Goal: Task Accomplishment & Management: Complete application form

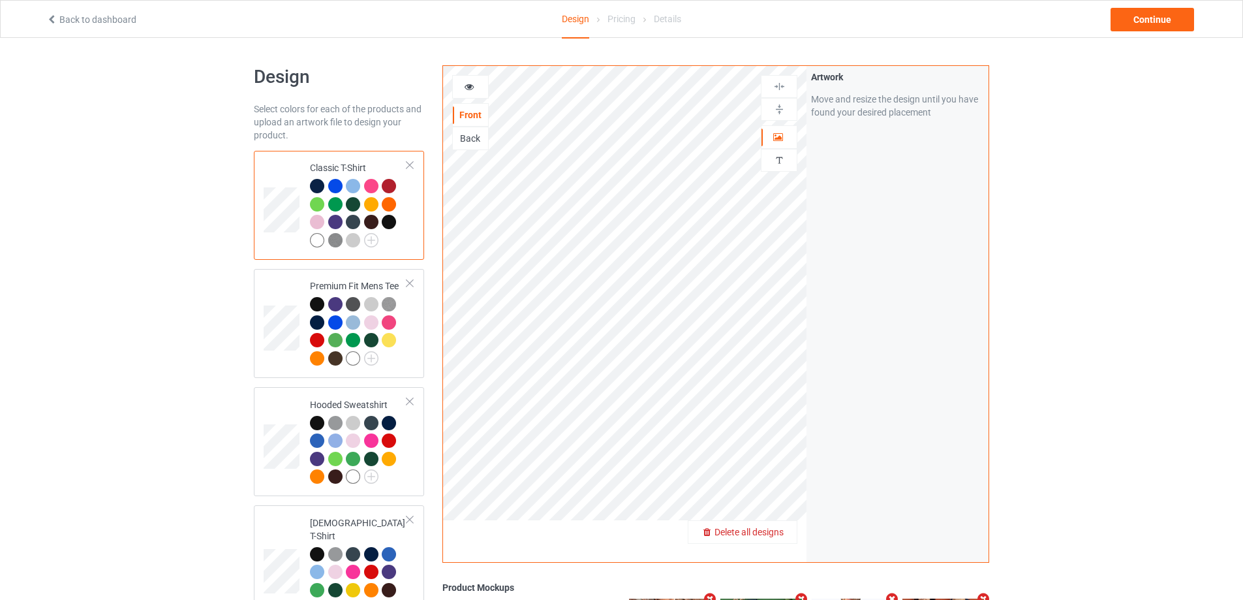
click at [775, 533] on span "Delete all designs" at bounding box center [749, 532] width 69 height 10
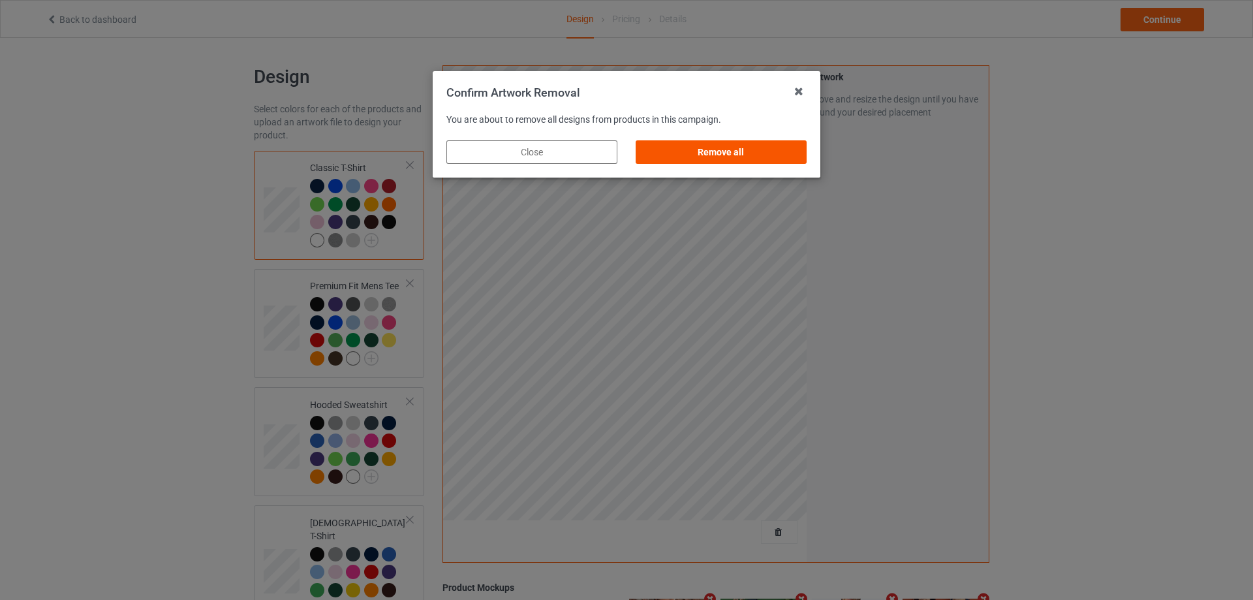
click at [747, 153] on div "Remove all" at bounding box center [721, 151] width 171 height 23
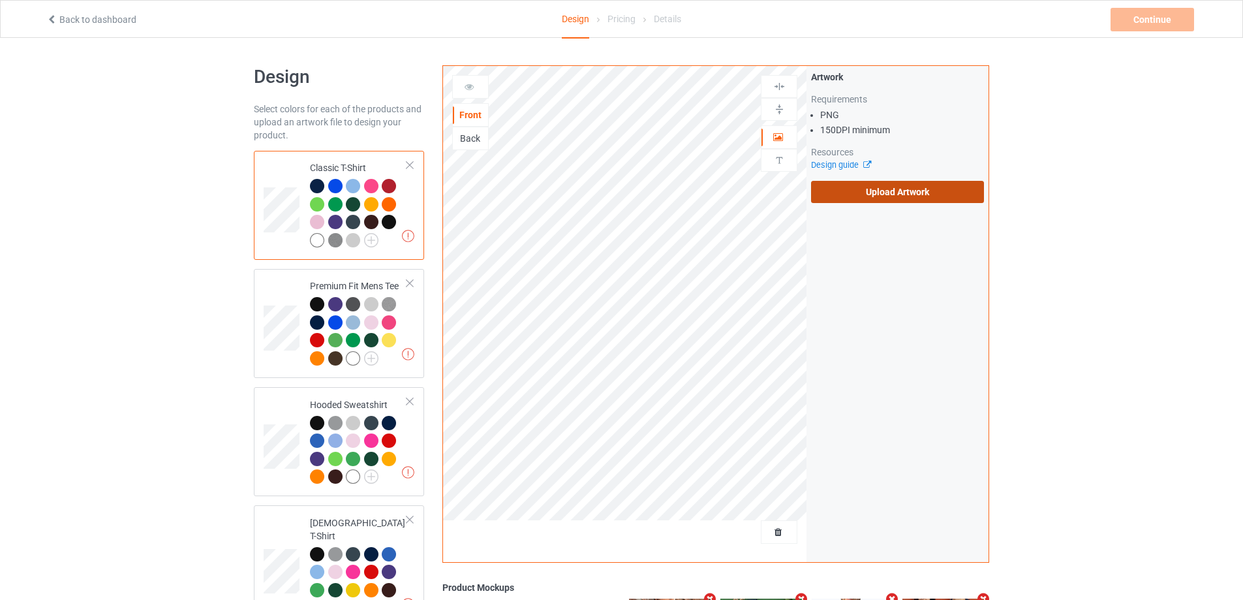
click at [916, 206] on div "Artwork Requirements PNG 150 DPI minimum Resources Design guide Upload Artwork" at bounding box center [898, 137] width 182 height 142
click at [916, 199] on label "Upload Artwork" at bounding box center [897, 192] width 173 height 22
click at [0, 0] on input "Upload Artwork" at bounding box center [0, 0] width 0 height 0
click at [888, 203] on div "Artwork Requirements PNG 150 DPI minimum Resources Design guide Upload Artwork" at bounding box center [898, 137] width 182 height 142
click at [889, 198] on label "Upload Artwork" at bounding box center [897, 192] width 173 height 22
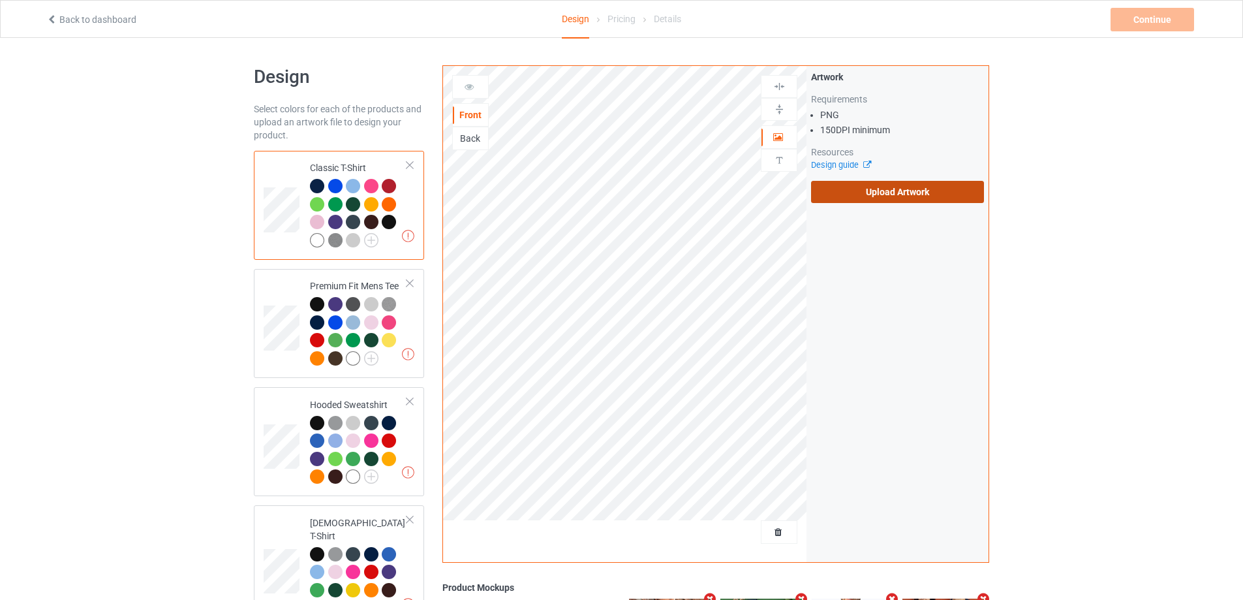
click at [0, 0] on input "Upload Artwork" at bounding box center [0, 0] width 0 height 0
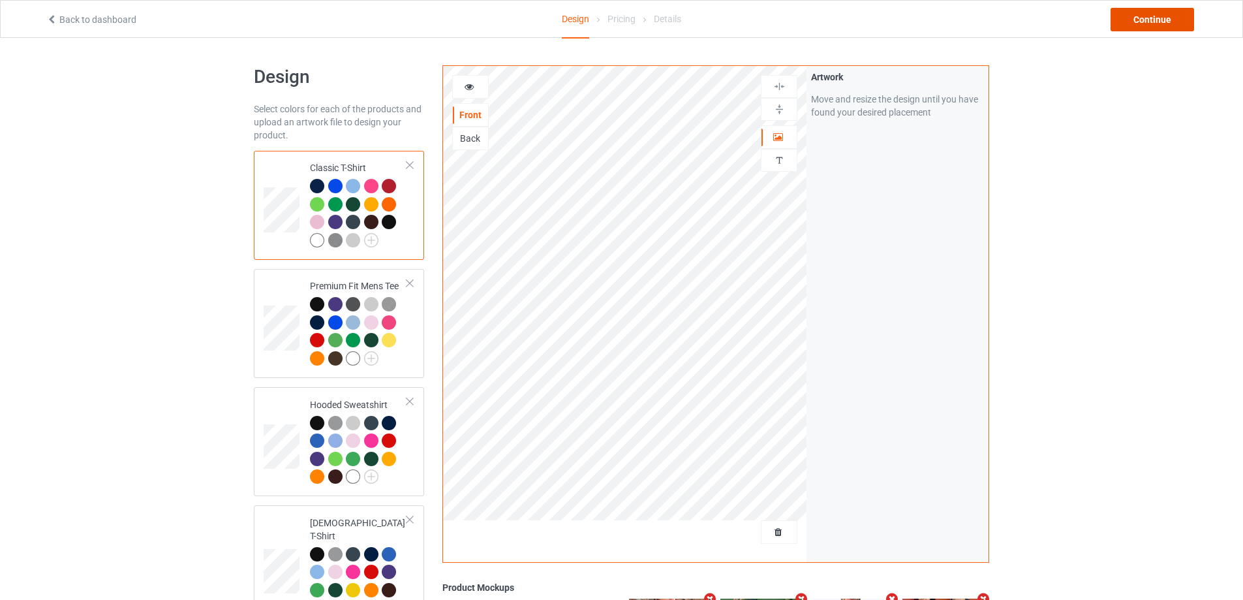
click at [1148, 13] on div "Continue" at bounding box center [1153, 19] width 84 height 23
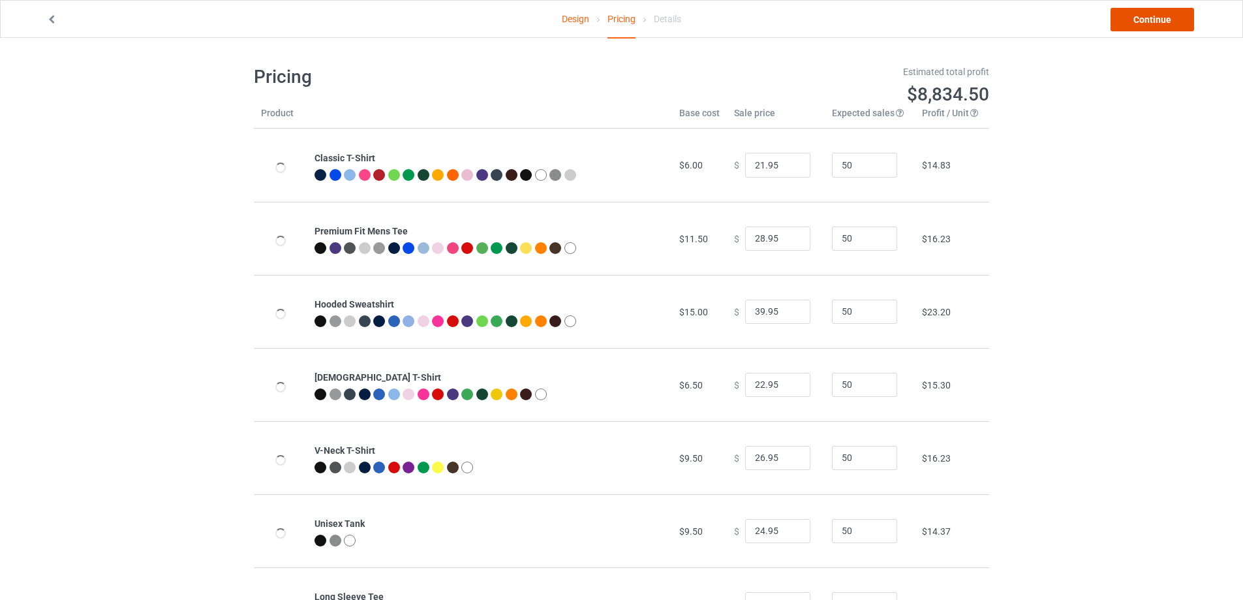
click at [1148, 18] on link "Continue" at bounding box center [1153, 19] width 84 height 23
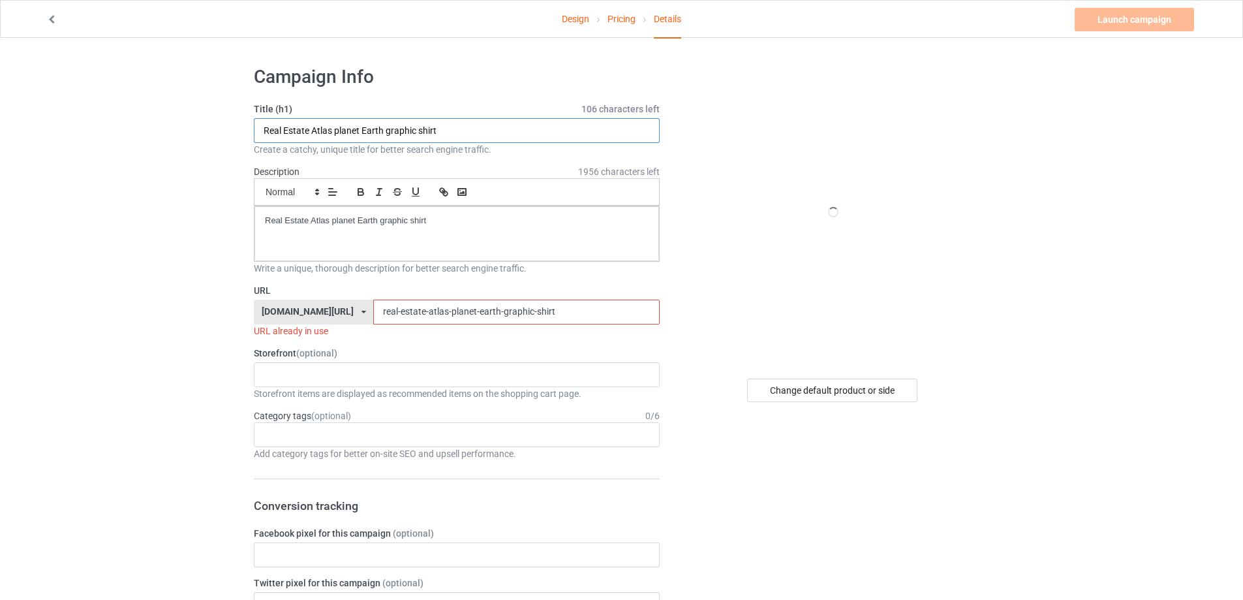
drag, startPoint x: 108, startPoint y: 127, endPoint x: 302, endPoint y: 236, distance: 222.6
paste input "Trokiando TKOG12 Outline"
type input "Trokiando TKOG12 Outline shirt"
drag, startPoint x: 258, startPoint y: 205, endPoint x: 176, endPoint y: 210, distance: 83.0
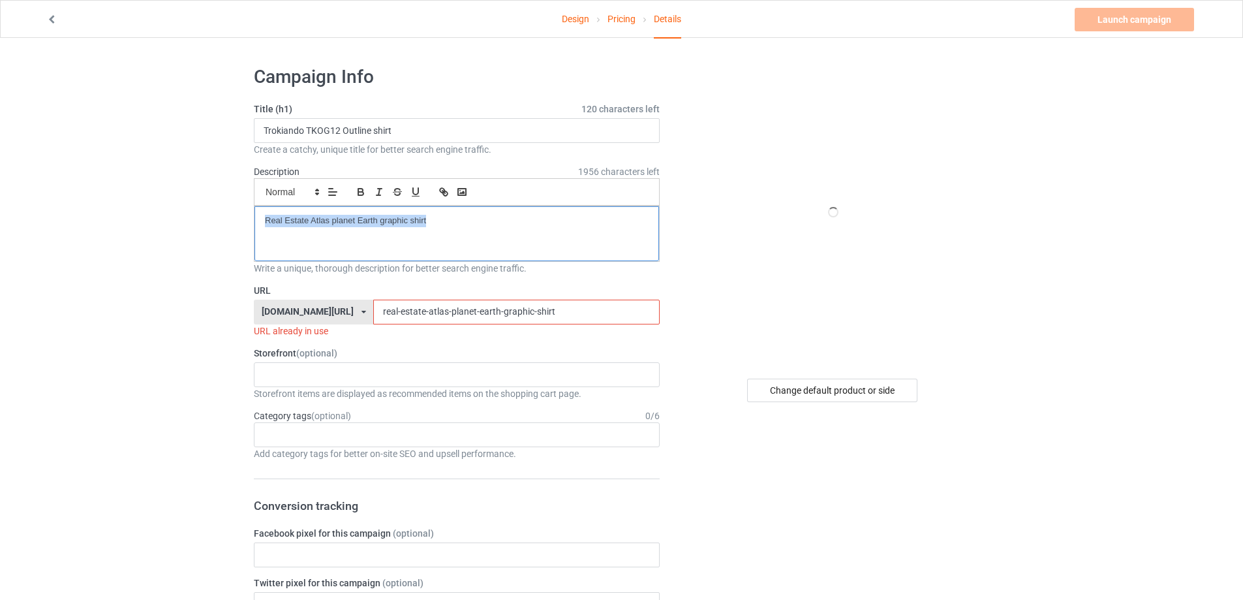
drag, startPoint x: 561, startPoint y: 306, endPoint x: 149, endPoint y: 303, distance: 411.8
paste input "trokiando-tkog12-outline"
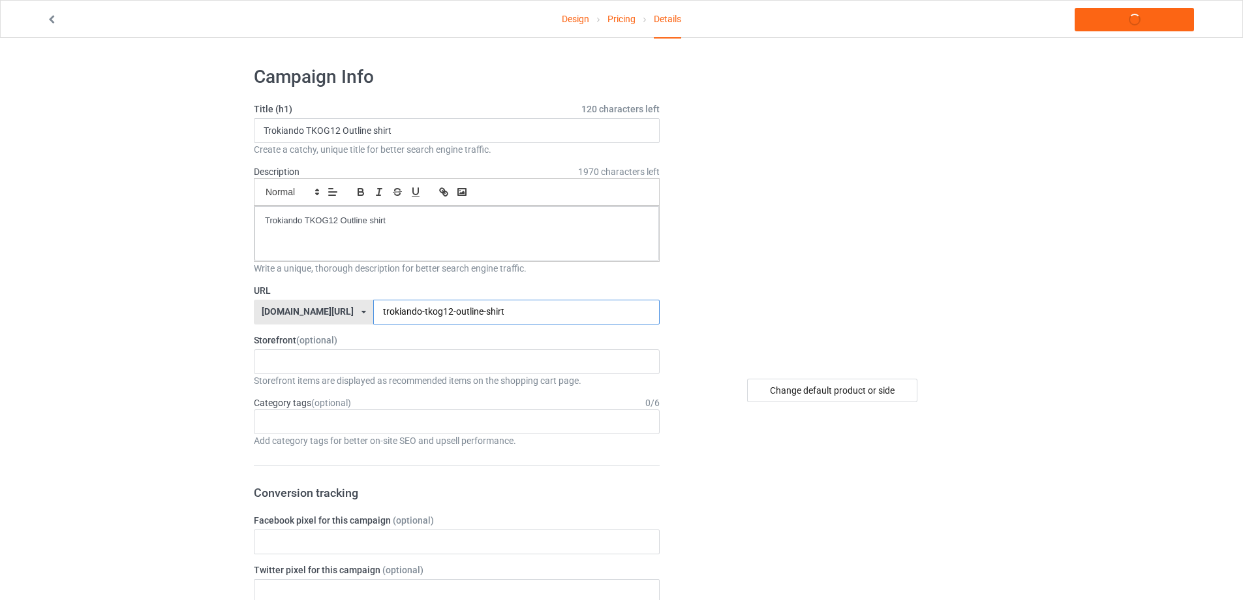
type input "trokiando-tkog12-outline-shirt"
drag, startPoint x: 365, startPoint y: 217, endPoint x: 83, endPoint y: 209, distance: 282.1
copy p "Trokiando TKOG12 Outline shirt"
click at [1117, 25] on link "Launch campaign" at bounding box center [1134, 19] width 119 height 23
